Goal: Navigation & Orientation: Find specific page/section

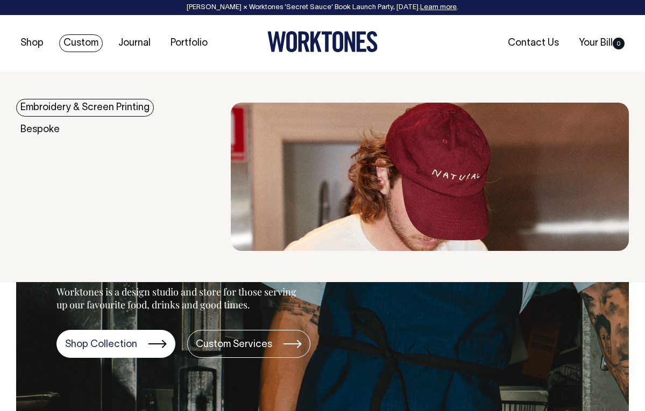
click at [88, 48] on link "Custom" at bounding box center [81, 43] width 44 height 18
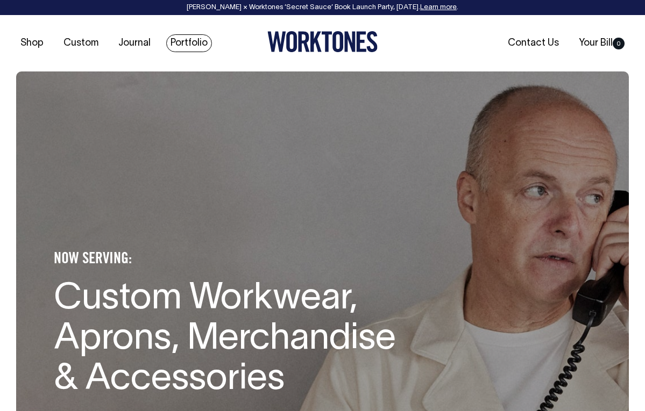
click at [182, 42] on link "Portfolio" at bounding box center [189, 43] width 46 height 18
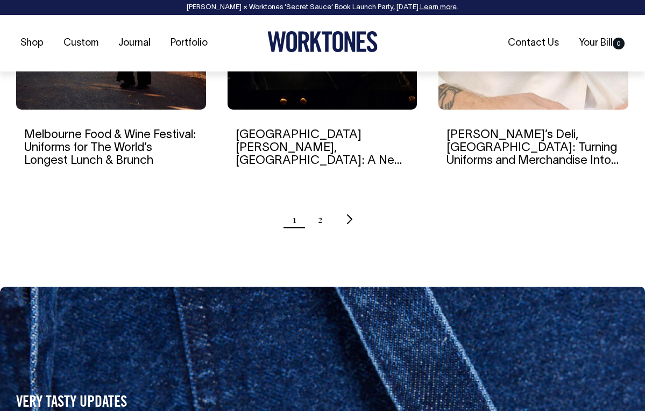
click at [343, 219] on ul "1 2" at bounding box center [322, 219] width 613 height 27
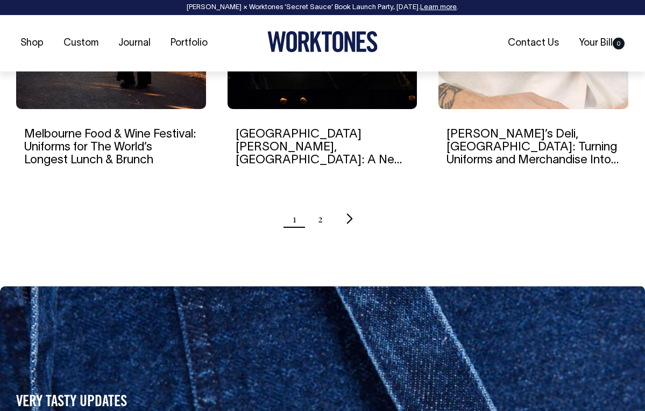
click at [346, 217] on icon "Next page" at bounding box center [349, 218] width 7 height 11
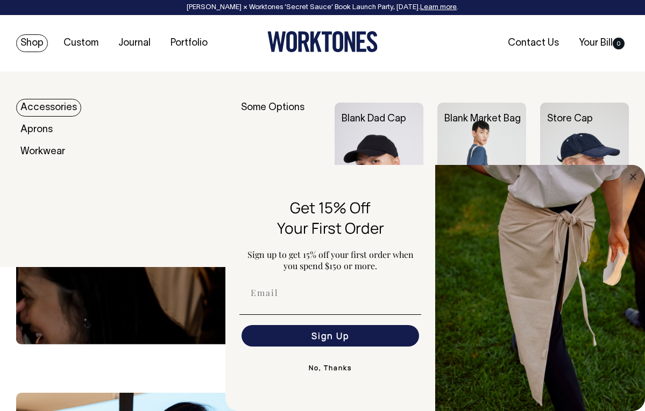
click at [49, 106] on link "Accessories" at bounding box center [48, 108] width 65 height 18
